Goal: Transaction & Acquisition: Obtain resource

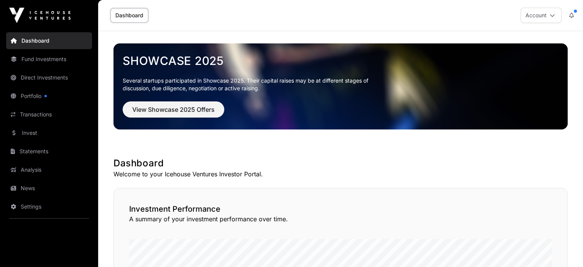
click at [60, 75] on link "Direct Investments" at bounding box center [49, 77] width 86 height 17
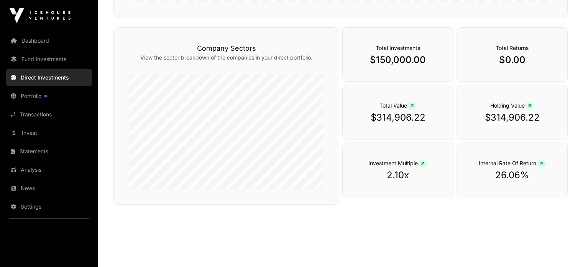
scroll to position [255, 0]
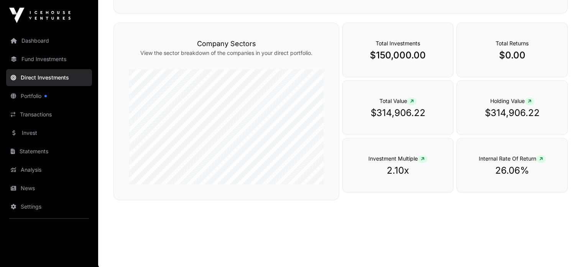
click at [38, 95] on link "Portfolio" at bounding box center [49, 95] width 86 height 17
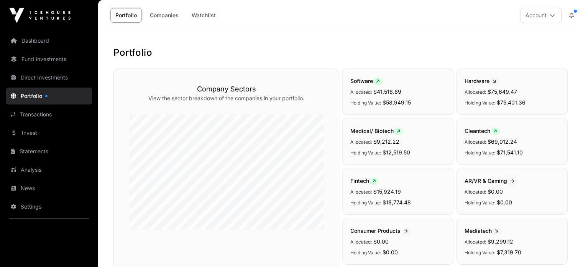
click at [36, 114] on link "Transactions" at bounding box center [49, 114] width 86 height 17
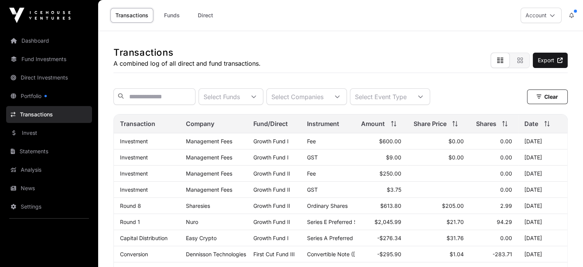
click at [33, 132] on link "Invest" at bounding box center [49, 132] width 86 height 17
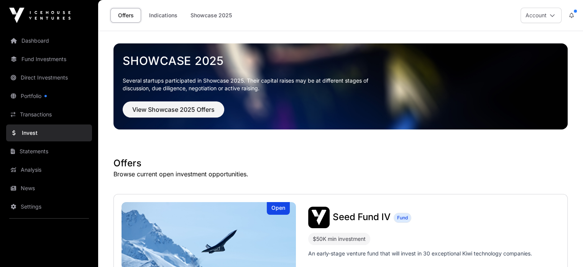
click at [33, 151] on link "Statements" at bounding box center [49, 151] width 86 height 17
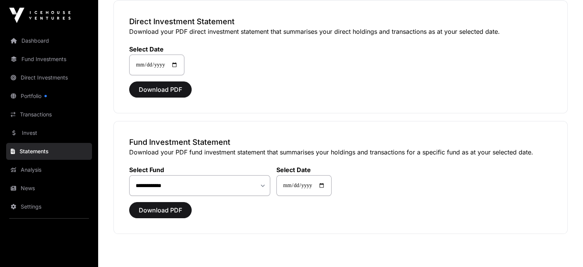
scroll to position [67, 0]
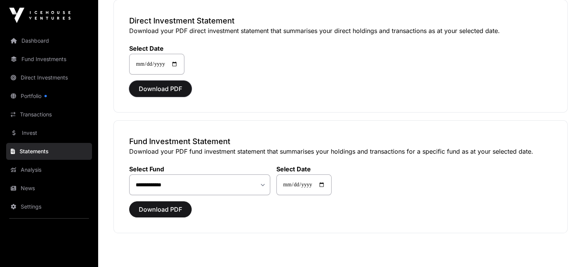
click at [150, 89] on span "Download PDF" at bounding box center [160, 88] width 43 height 9
click at [177, 206] on span "Download PDF" at bounding box center [160, 208] width 43 height 9
